Goal: Use online tool/utility

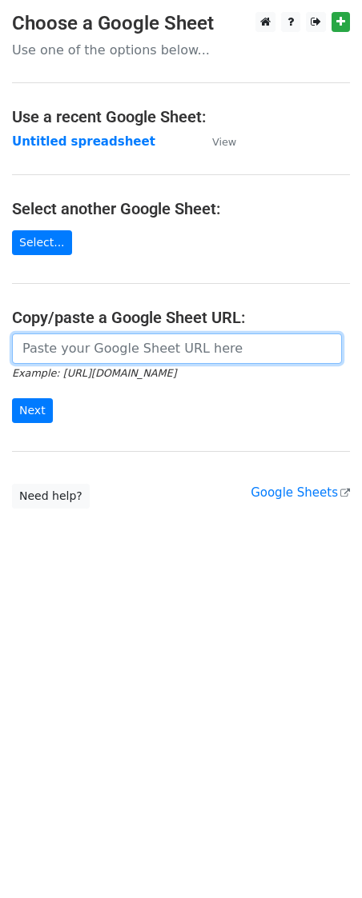
drag, startPoint x: 114, startPoint y: 351, endPoint x: 114, endPoint y: 361, distance: 9.6
click at [114, 351] on input "url" at bounding box center [177, 349] width 330 height 30
paste input "https://docs.google.com/spreadsheets/d/1GQeAZ-V51HTJHOCVwHMqsgZd-oaS-n3WM8pg6oa…"
type input "https://docs.google.com/spreadsheets/d/1GQeAZ-V51HTJHOCVwHMqsgZd-oaS-n3WM8pg6oa…"
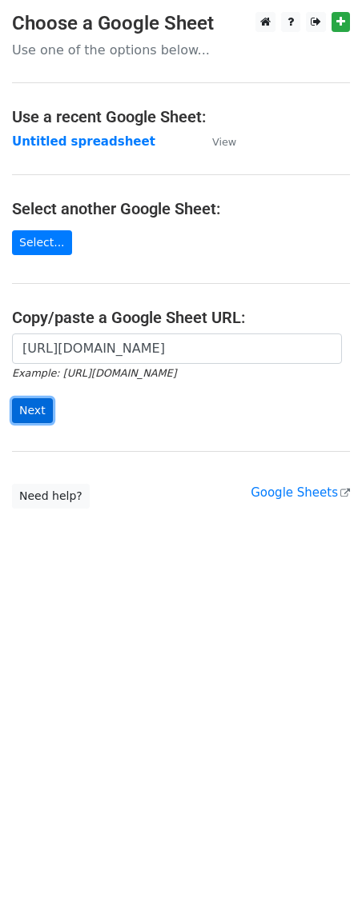
click at [41, 404] on input "Next" at bounding box center [32, 410] width 41 height 25
